Goal: Task Accomplishment & Management: Complete application form

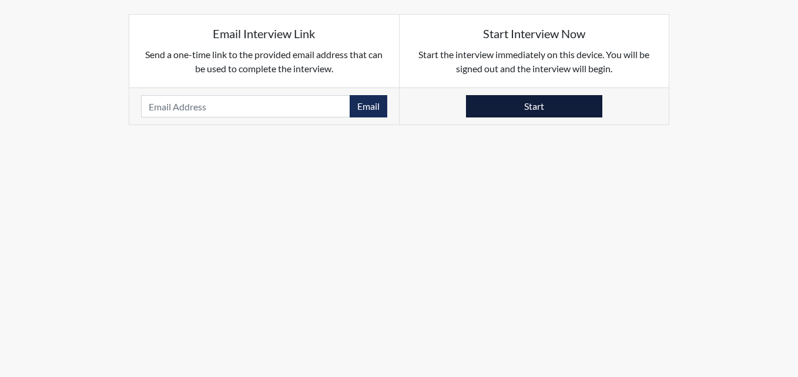
click at [533, 111] on button "Start" at bounding box center [534, 106] width 136 height 22
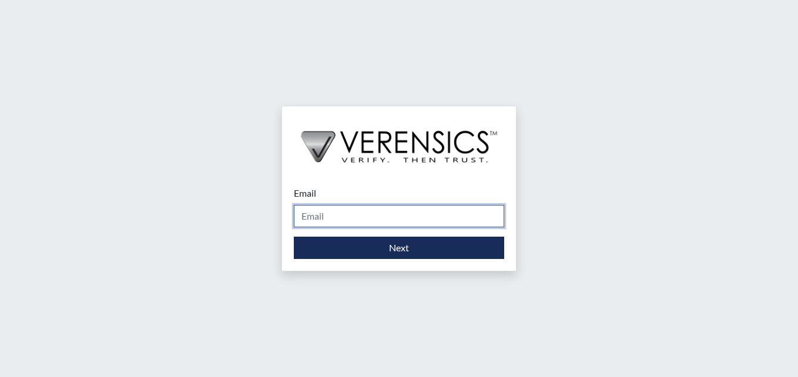
click at [331, 213] on input "Email" at bounding box center [399, 216] width 210 height 22
type input "brittany.salter@gdc.ga.gov"
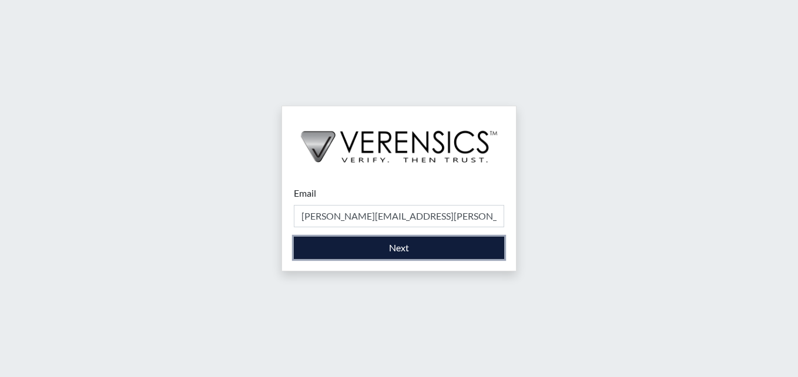
click at [364, 245] on button "Next" at bounding box center [399, 248] width 210 height 22
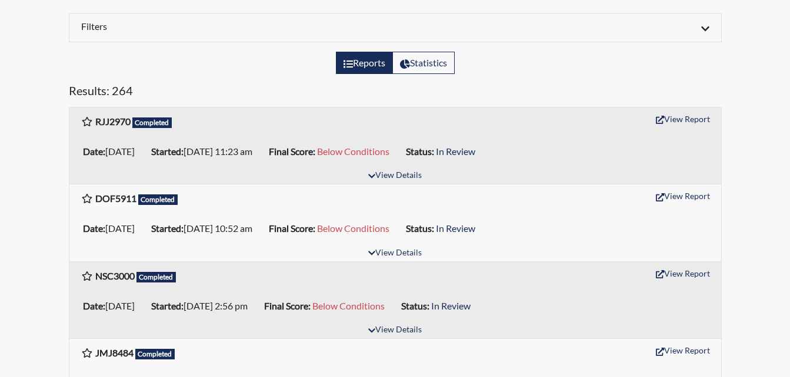
scroll to position [59, 0]
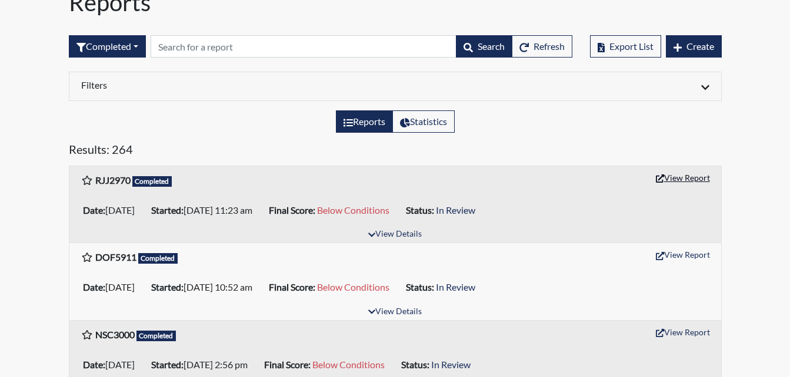
click at [686, 179] on button "View Report" at bounding box center [682, 178] width 65 height 18
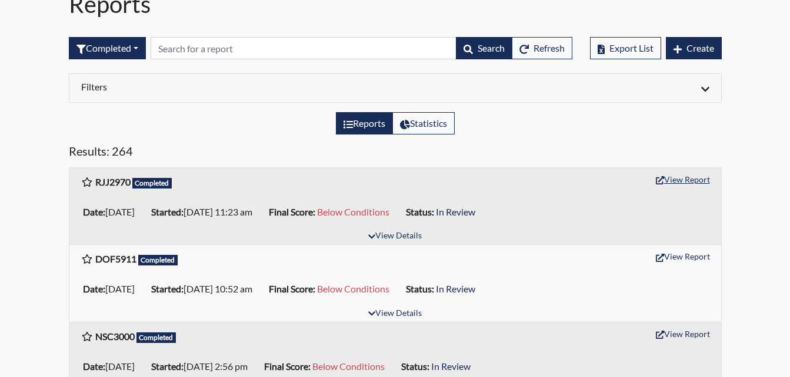
scroll to position [0, 0]
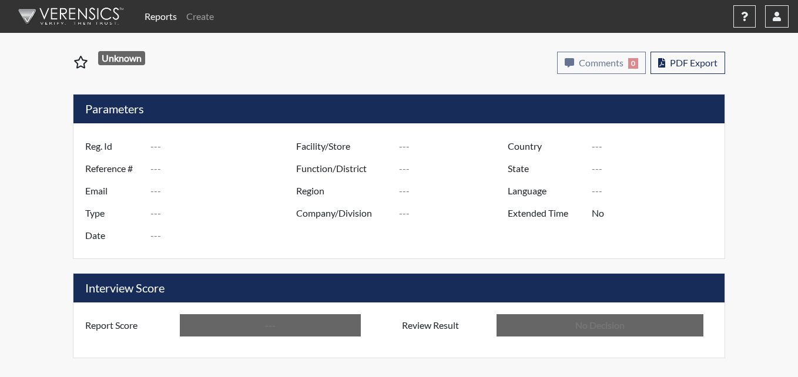
type input "RJJ2970"
type input "51075"
type input "---"
type input "Corrections Pre-Employment"
type input "Sep 3, 2025"
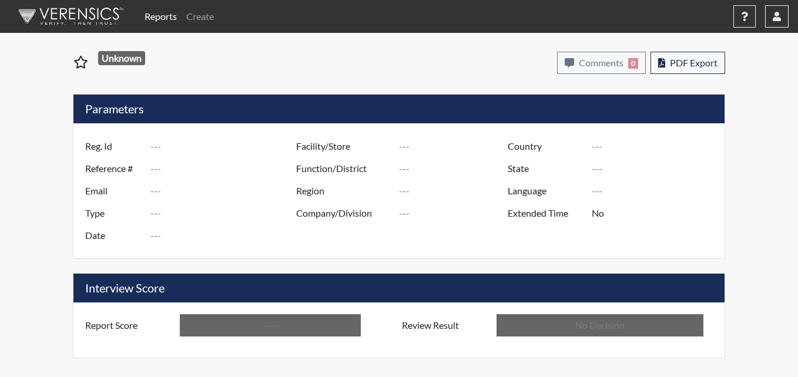
type input "Calhoun SP"
type input "United States"
type input "Georgia"
type input "English"
type input "Below Conditions"
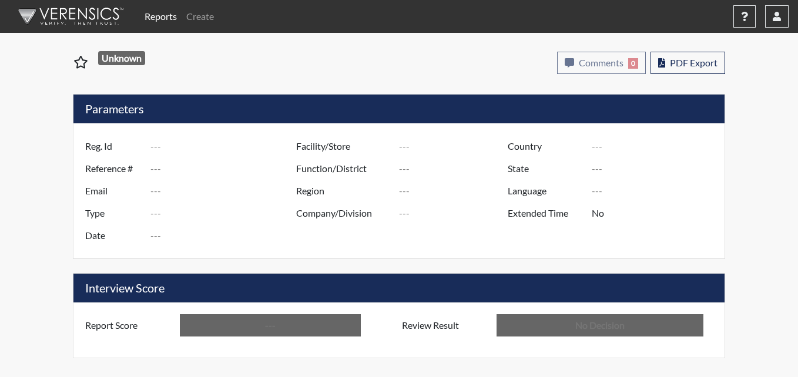
type input "In Review"
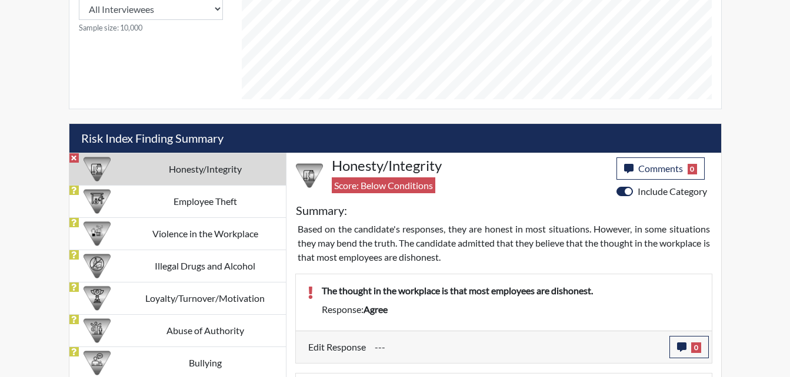
scroll to position [587757, 587464]
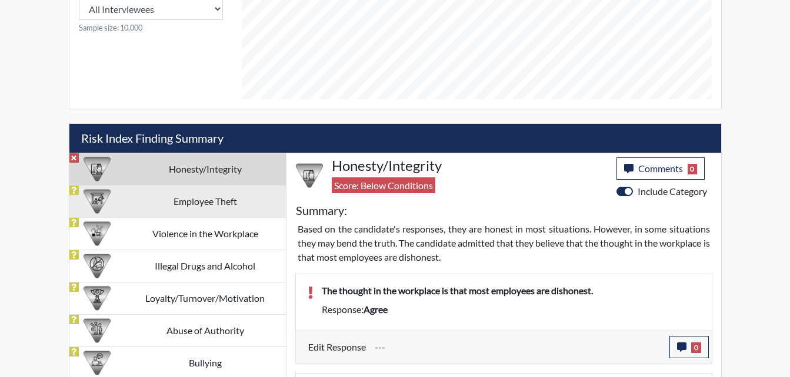
click at [204, 203] on td "Employee Theft" at bounding box center [205, 201] width 161 height 32
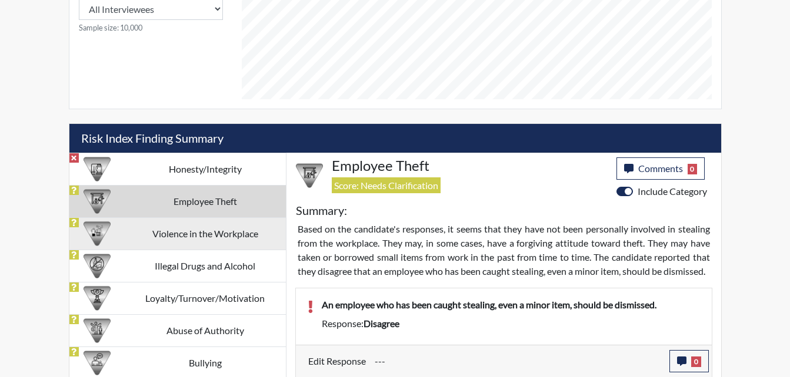
click at [182, 233] on td "Violence in the Workplace" at bounding box center [205, 234] width 161 height 32
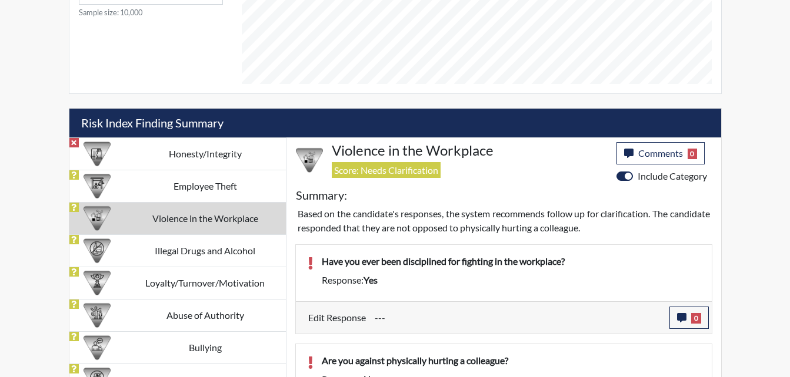
scroll to position [706, 0]
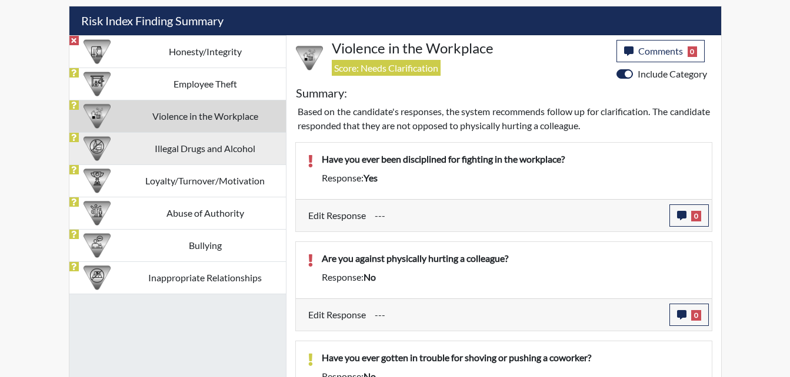
click at [225, 149] on td "Illegal Drugs and Alcohol" at bounding box center [205, 148] width 161 height 32
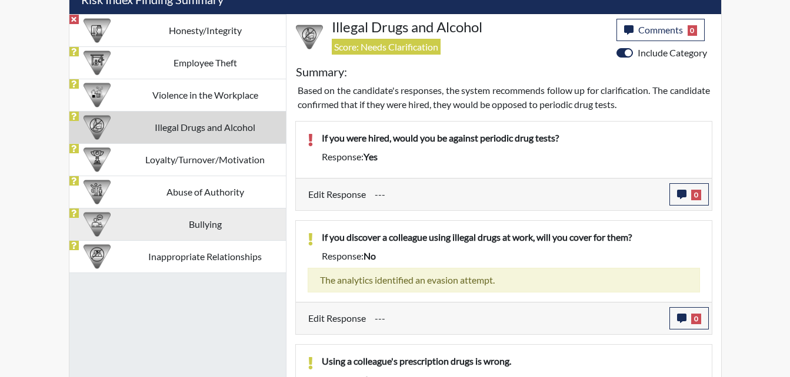
scroll to position [730, 0]
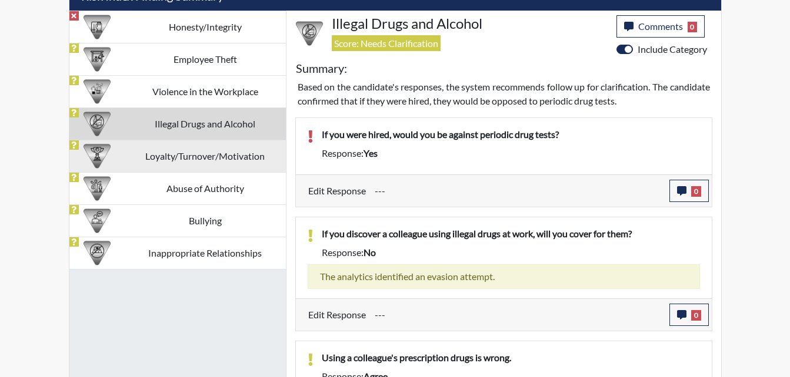
click at [232, 155] on td "Loyalty/Turnover/Motivation" at bounding box center [205, 156] width 161 height 32
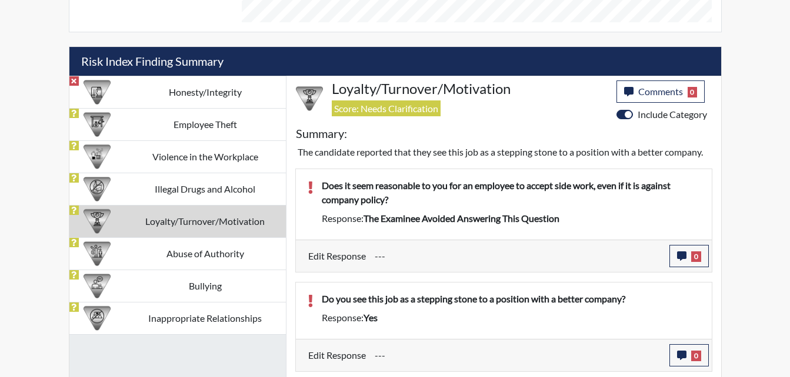
scroll to position [587757, 587464]
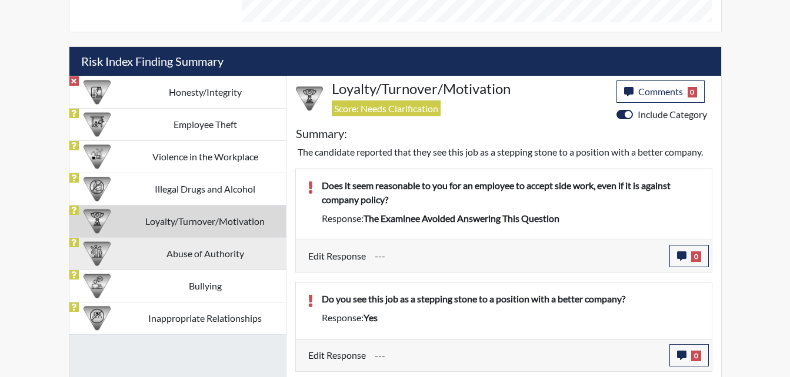
click at [220, 253] on td "Abuse of Authority" at bounding box center [205, 254] width 161 height 32
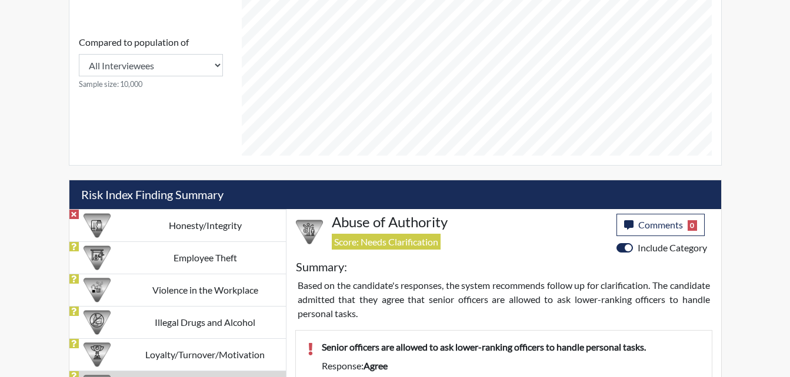
scroll to position [623, 0]
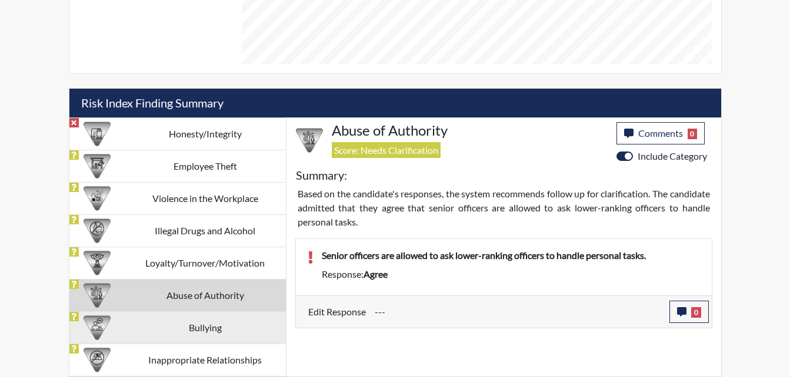
click at [183, 333] on td "Bullying" at bounding box center [205, 328] width 161 height 32
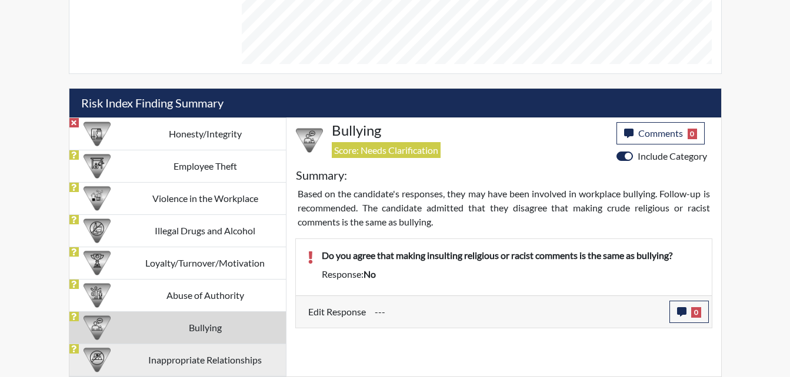
click at [234, 356] on td "Inappropriate Relationships" at bounding box center [205, 360] width 161 height 32
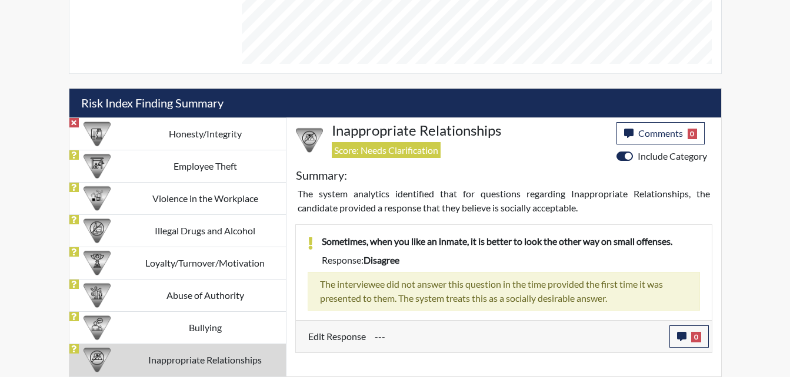
scroll to position [0, 0]
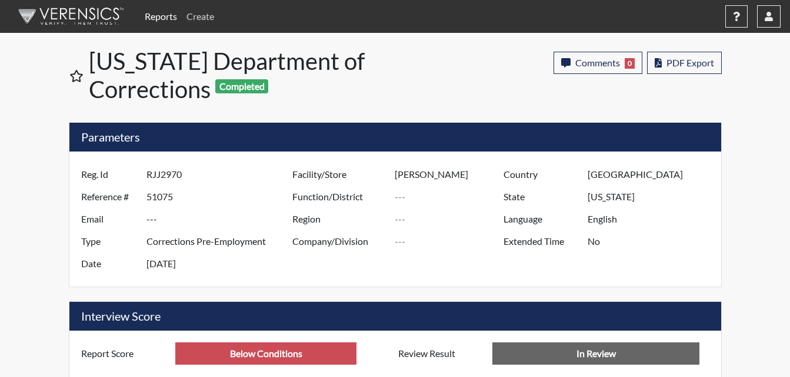
click at [192, 17] on link "Create" at bounding box center [200, 17] width 37 height 24
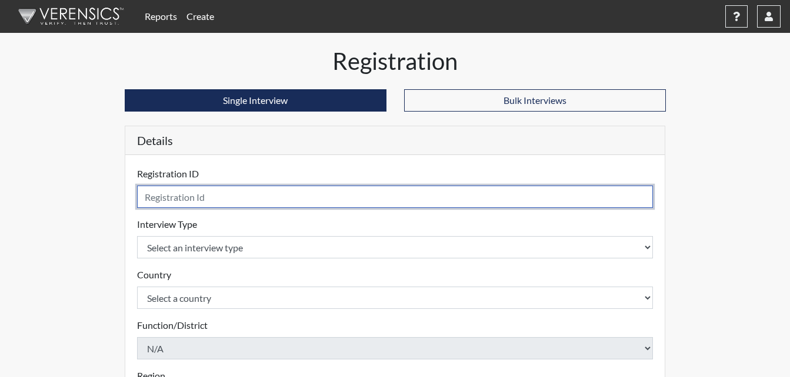
click at [152, 198] on input "text" at bounding box center [395, 197] width 516 height 22
type input "NSD9548"
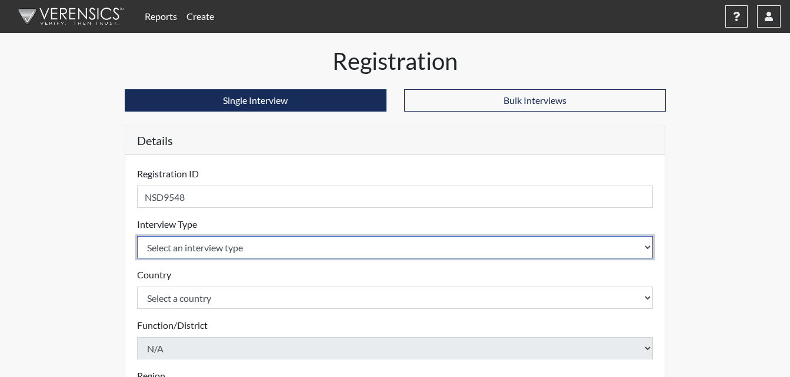
click at [175, 248] on select "Select an interview type Corrections Pre-Employment" at bounding box center [395, 247] width 516 height 22
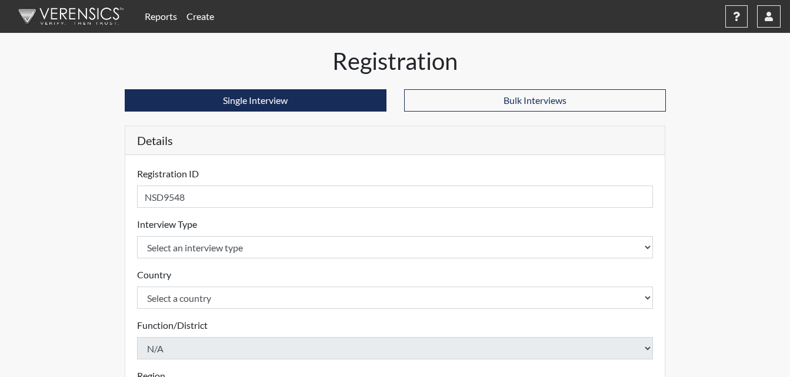
click at [193, 279] on div "Country Select a country United States Mexico Please select a country." at bounding box center [395, 288] width 516 height 41
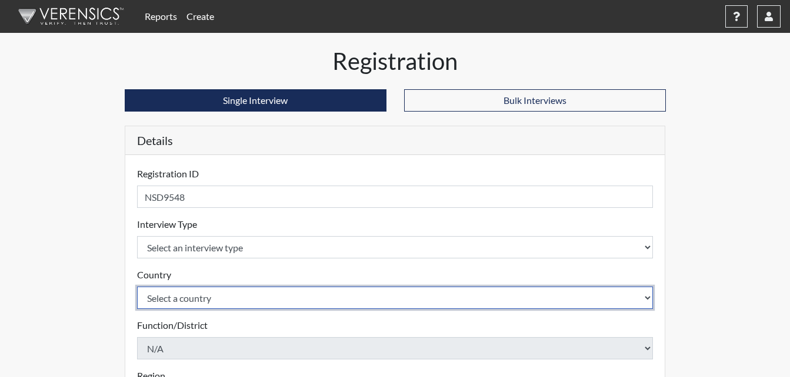
click at [203, 306] on select "Select a country United States Mexico" at bounding box center [395, 298] width 516 height 22
select select "united-states-of-america"
click at [137, 287] on select "Select a country United States Mexico" at bounding box center [395, 298] width 516 height 22
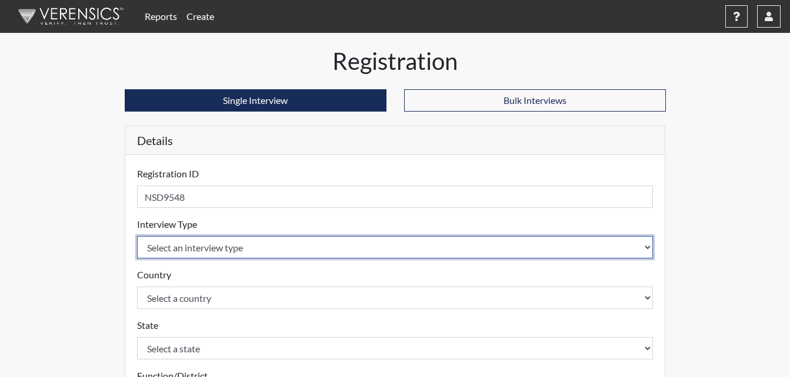
click at [255, 250] on select "Select an interview type Corrections Pre-Employment" at bounding box center [395, 247] width 516 height 22
select select "ff733e93-e1bf-11ea-9c9f-0eff0cf7eb8f"
click at [137, 236] on select "Select an interview type Corrections Pre-Employment" at bounding box center [395, 247] width 516 height 22
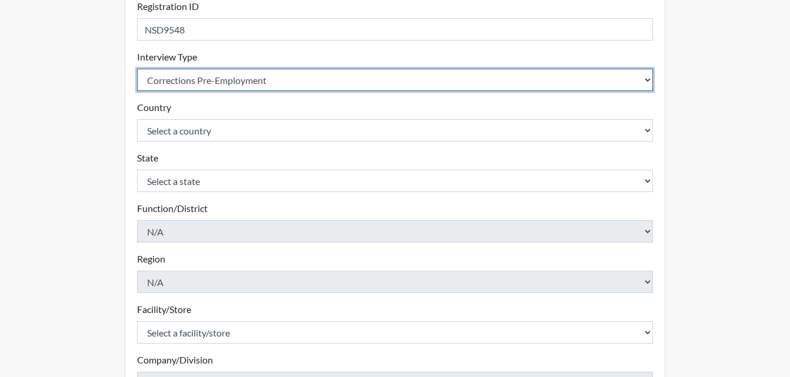
scroll to position [235, 0]
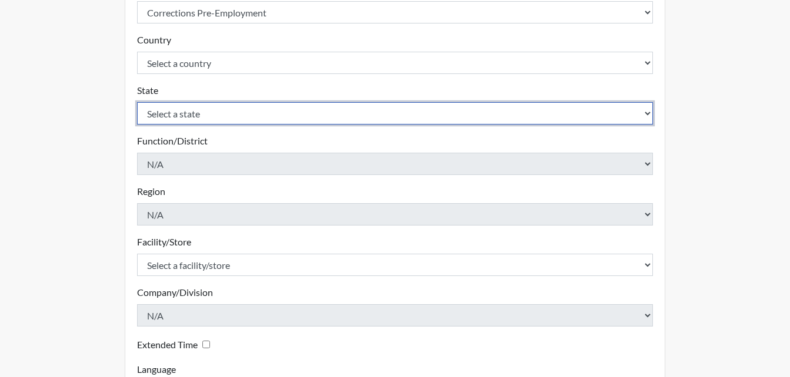
click at [200, 118] on select "Select a state Alabama Alaska Arizona Arkansas California Colorado Connecticut …" at bounding box center [395, 113] width 516 height 22
select select "GA"
click at [137, 102] on select "Select a state Alabama Alaska Arizona Arkansas California Colorado Connecticut …" at bounding box center [395, 113] width 516 height 22
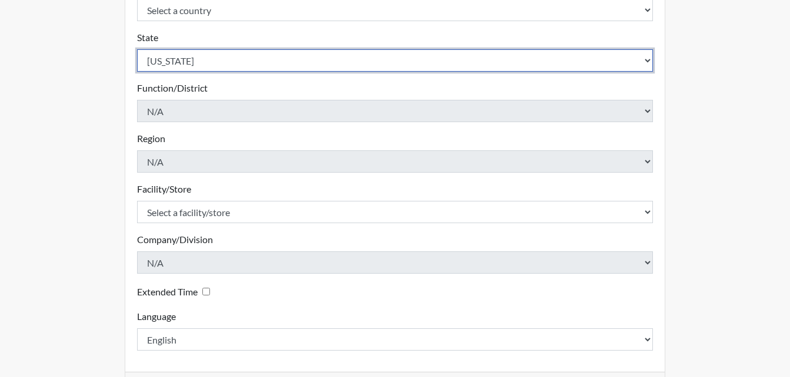
scroll to position [335, 0]
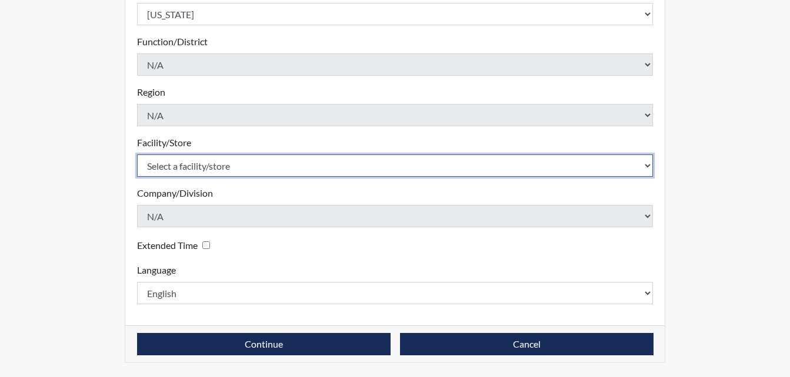
click at [215, 171] on select "Select a facility/store Calhoun SP" at bounding box center [395, 166] width 516 height 22
select select "6cac2b59-3591-4b40-b097-ccfdafc86ef1"
click at [137, 155] on select "Select a facility/store Calhoun SP" at bounding box center [395, 166] width 516 height 22
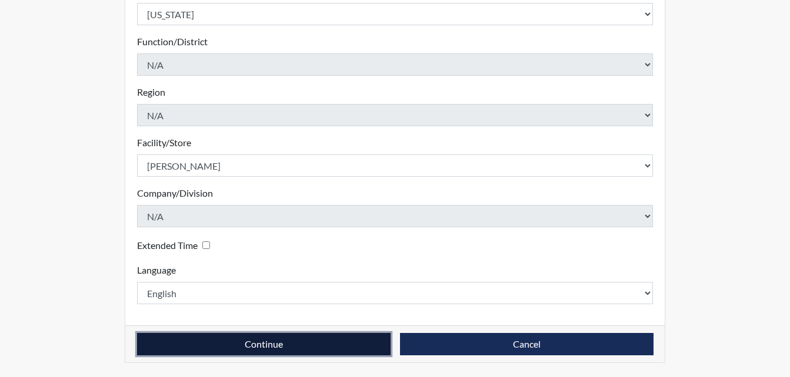
click at [333, 344] on button "Continue" at bounding box center [263, 344] width 253 height 22
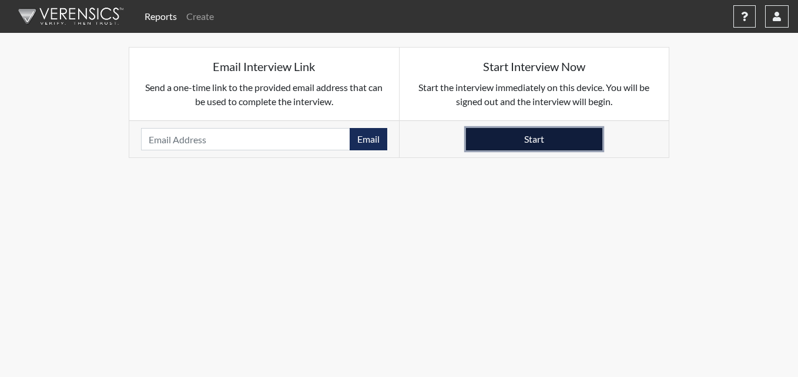
click at [487, 138] on button "Start" at bounding box center [534, 139] width 136 height 22
